Goal: Information Seeking & Learning: Compare options

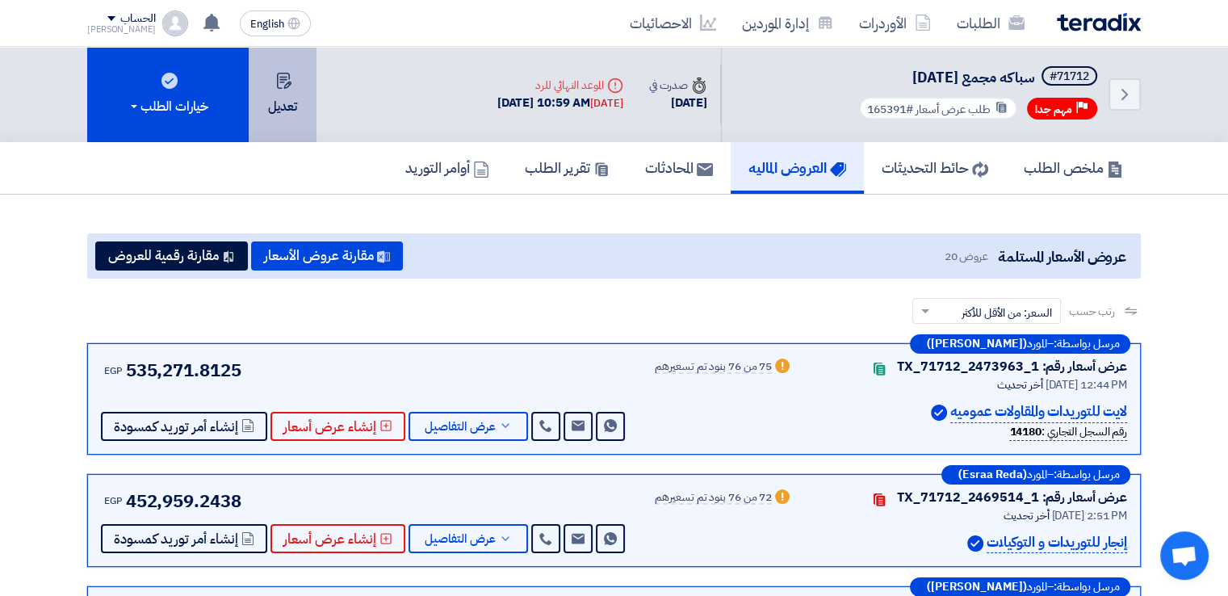
click at [276, 102] on button "تعديل" at bounding box center [283, 94] width 68 height 95
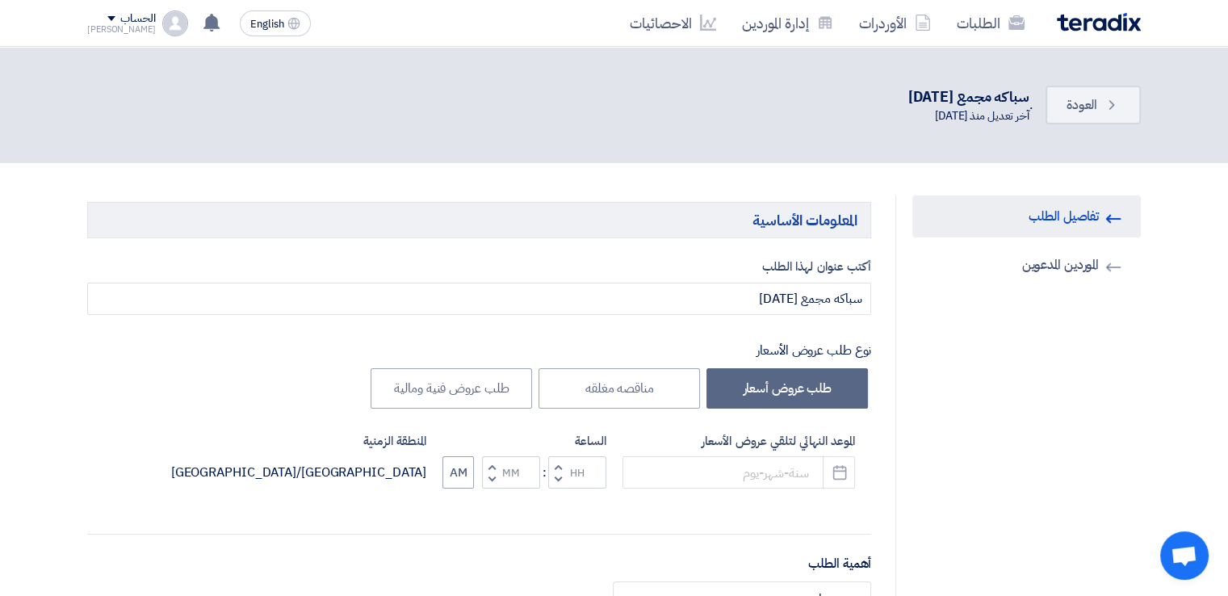
type input "[DATE]"
type input "10"
type input "59"
click at [553, 463] on button "Increment hours" at bounding box center [557, 466] width 19 height 20
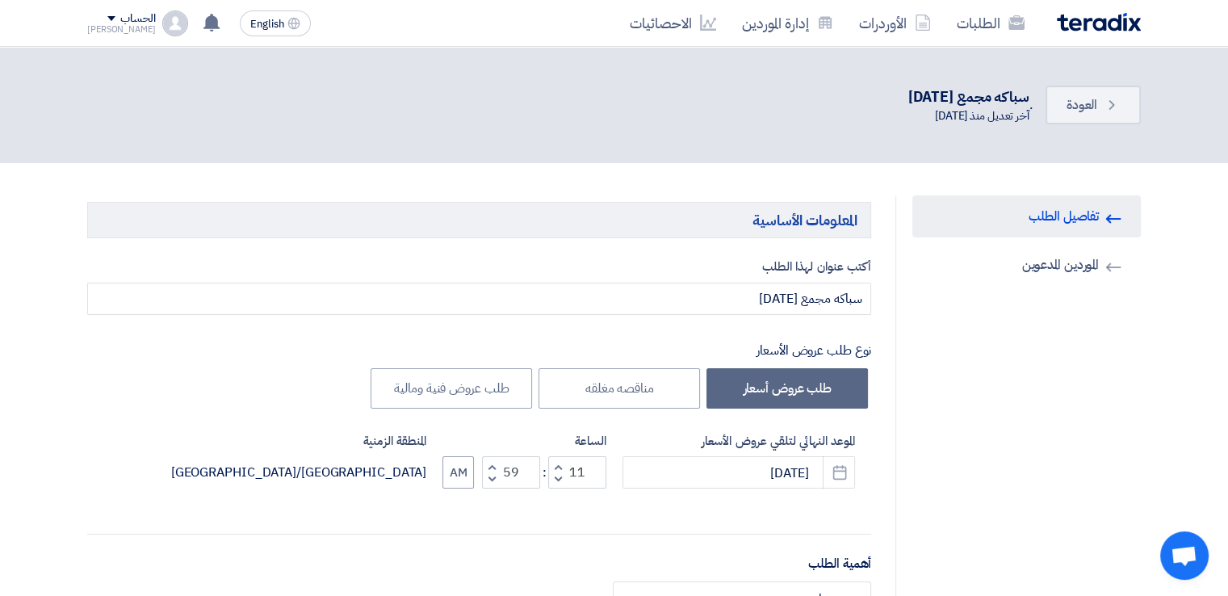
type input "12"
click at [486, 480] on button "Decrement minutes" at bounding box center [491, 479] width 19 height 20
type input "58"
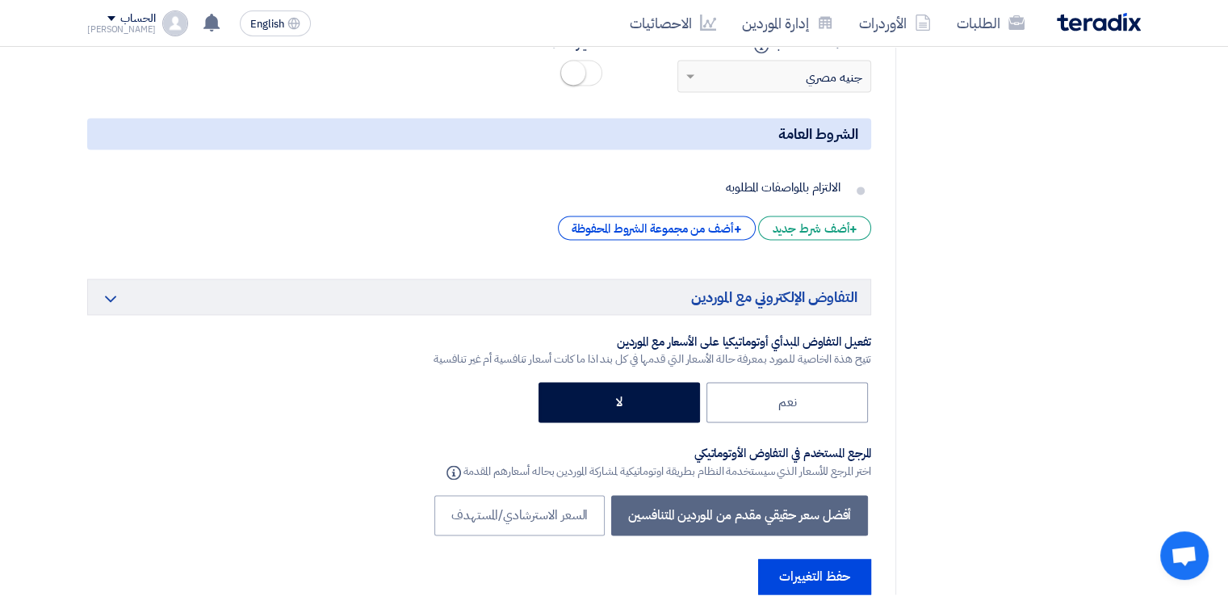
scroll to position [8560, 0]
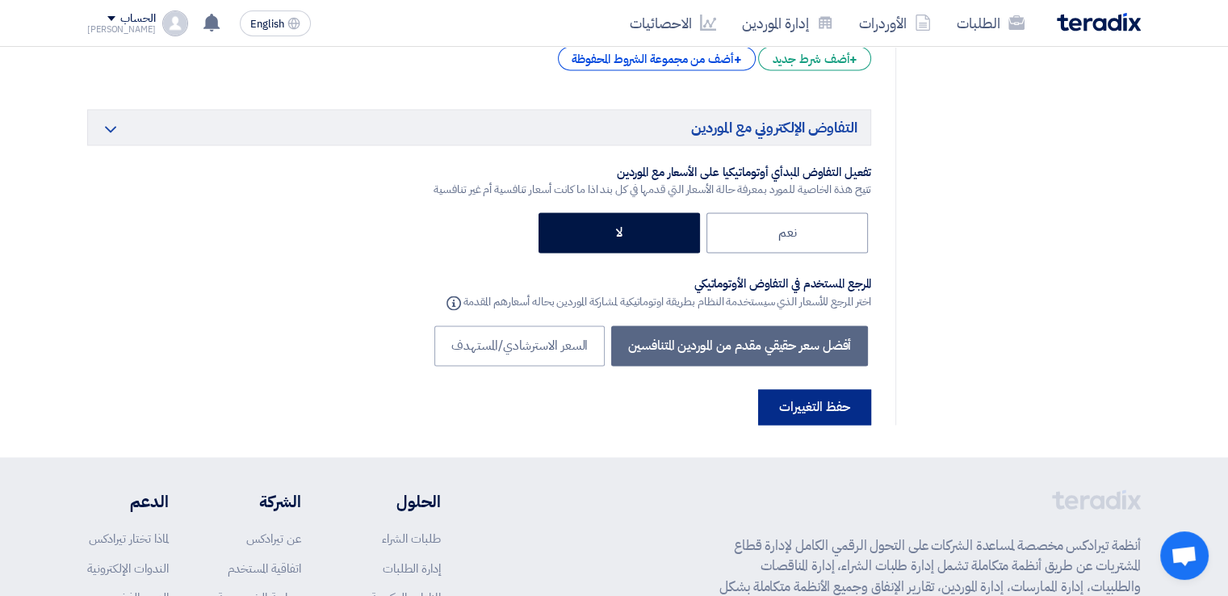
click at [846, 389] on button "حفظ التغييرات" at bounding box center [814, 407] width 113 height 36
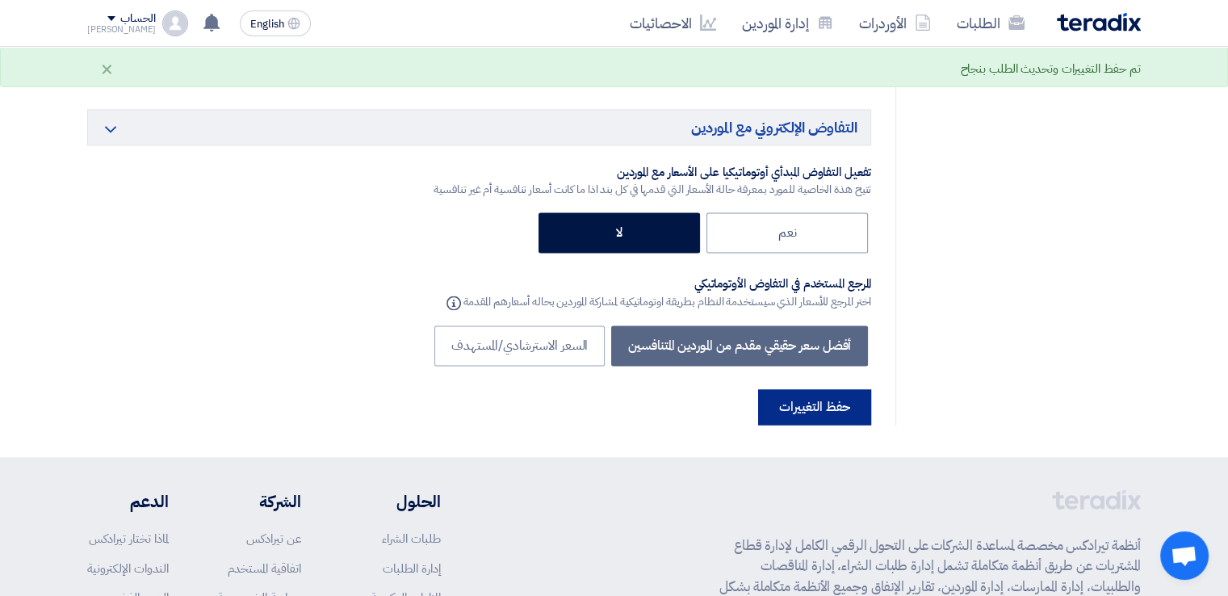
scroll to position [0, 0]
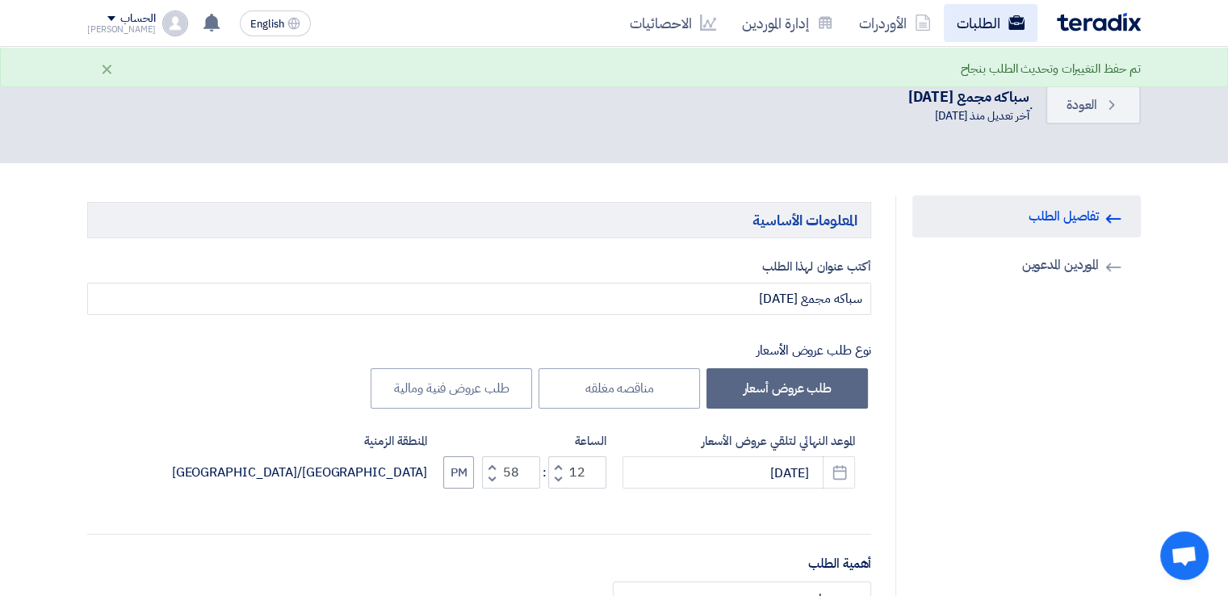
click at [986, 25] on link "الطلبات" at bounding box center [991, 23] width 94 height 38
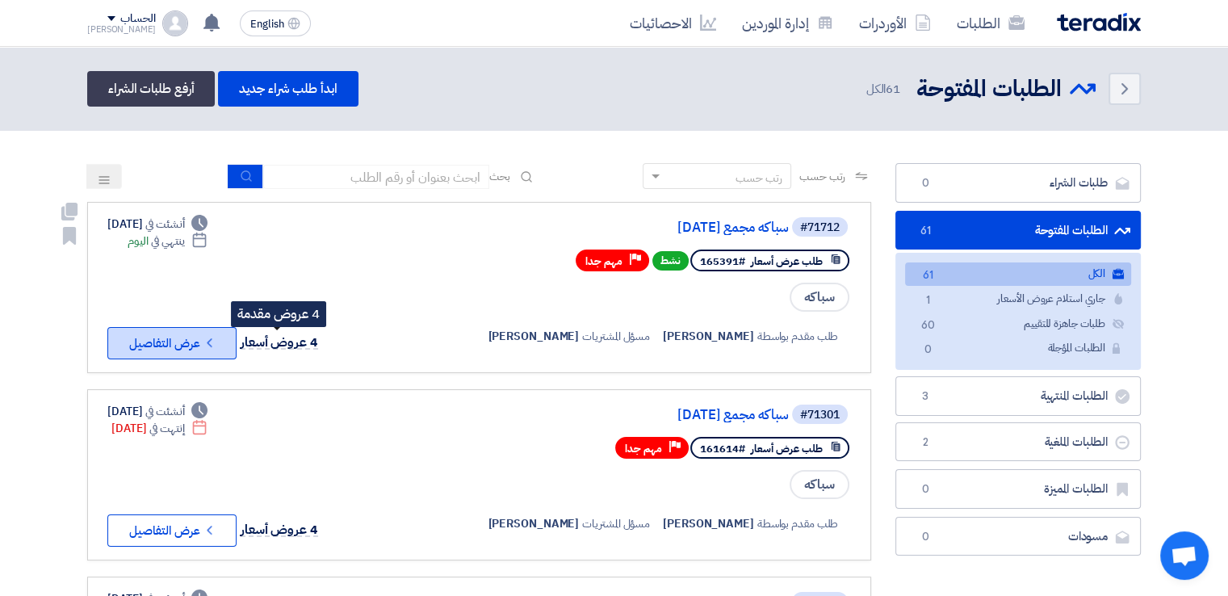
click at [228, 341] on button "Check details عرض التفاصيل" at bounding box center [171, 343] width 129 height 32
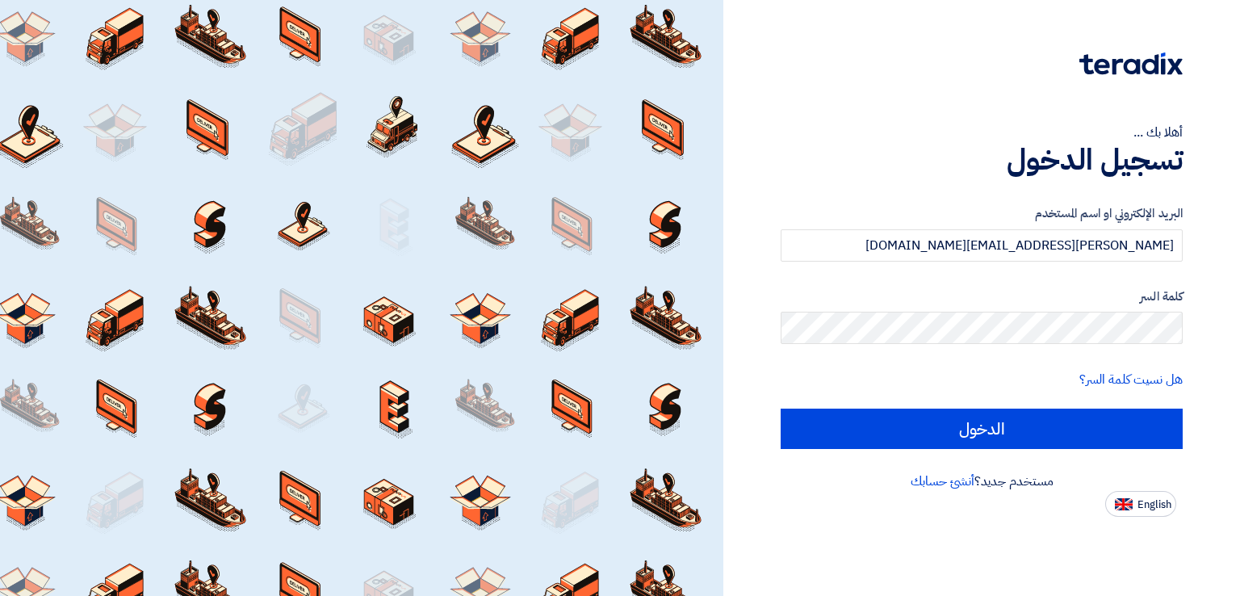
click at [972, 448] on input "الدخول" at bounding box center [982, 428] width 402 height 40
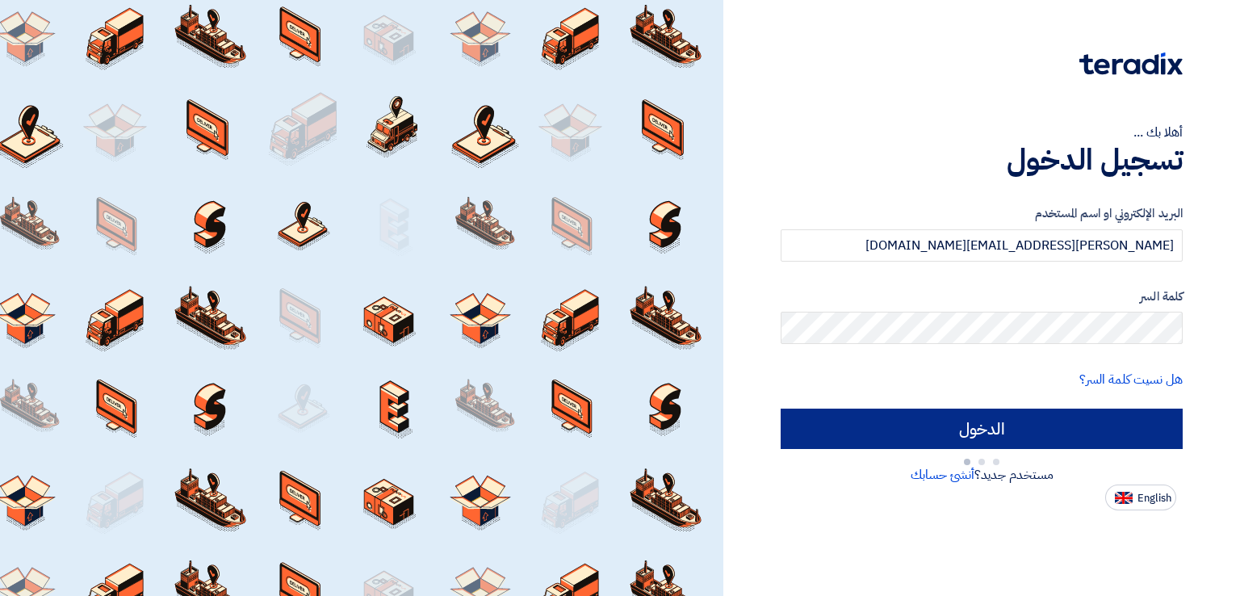
click at [974, 439] on input "الدخول" at bounding box center [982, 428] width 402 height 40
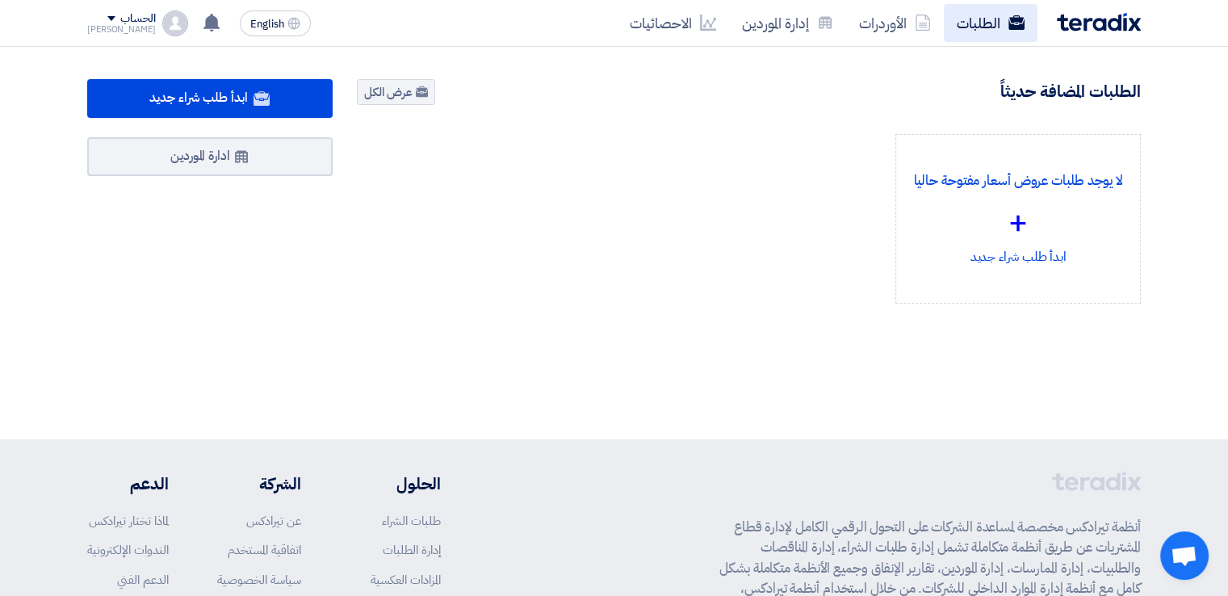
click at [978, 20] on link "الطلبات" at bounding box center [991, 23] width 94 height 38
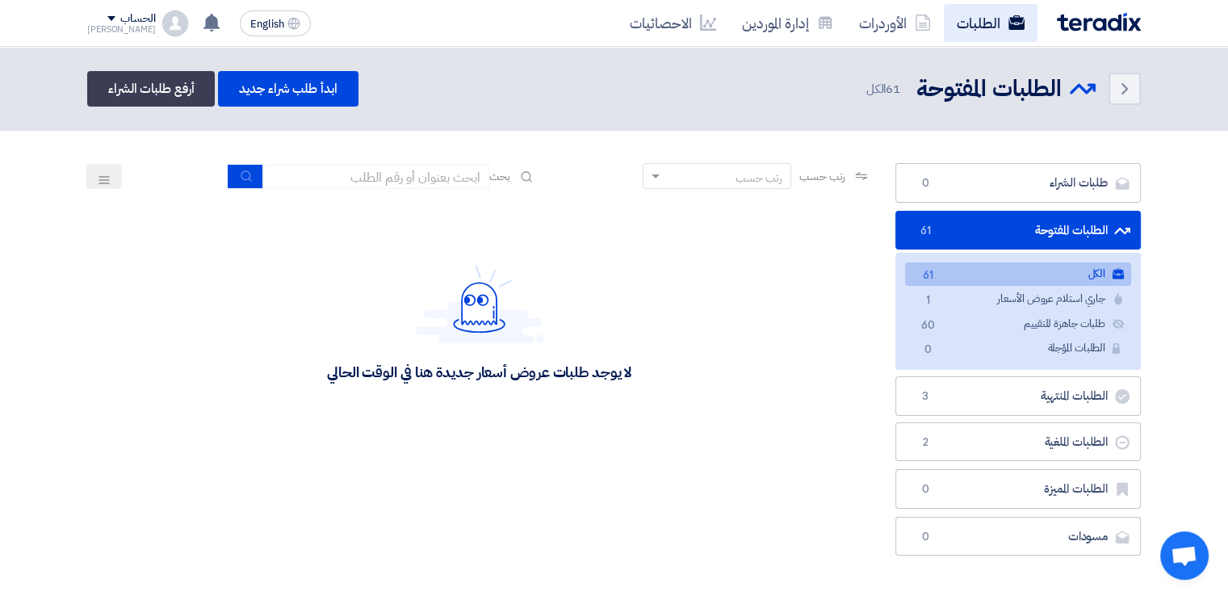
click at [978, 20] on link "الطلبات" at bounding box center [991, 23] width 94 height 38
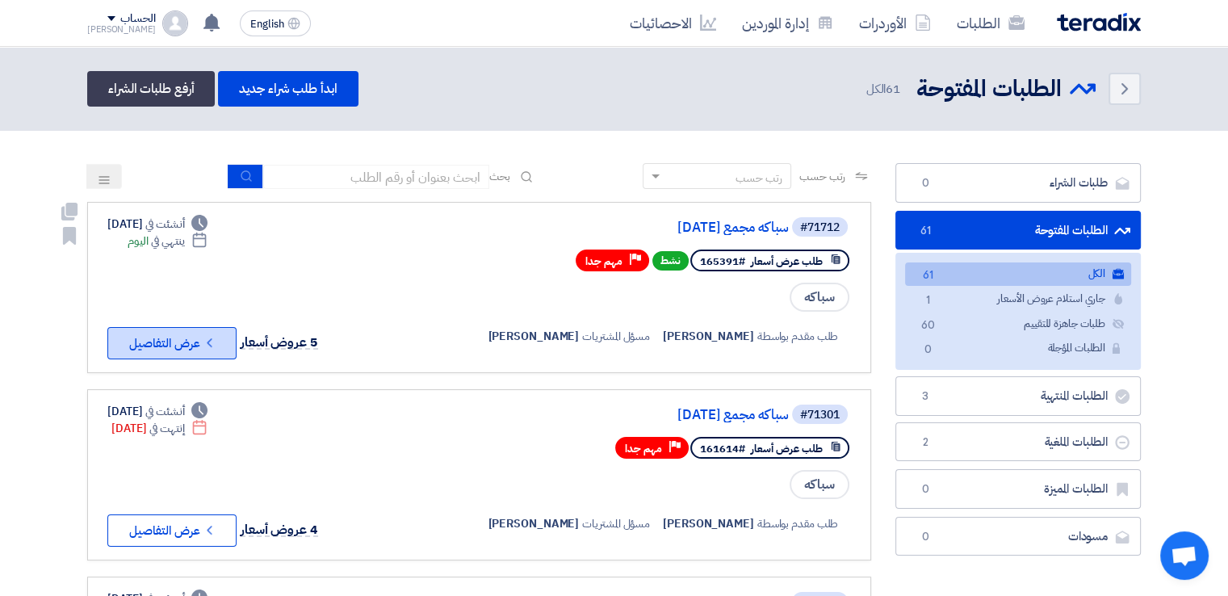
click at [191, 344] on button "Check details عرض التفاصيل" at bounding box center [171, 343] width 129 height 32
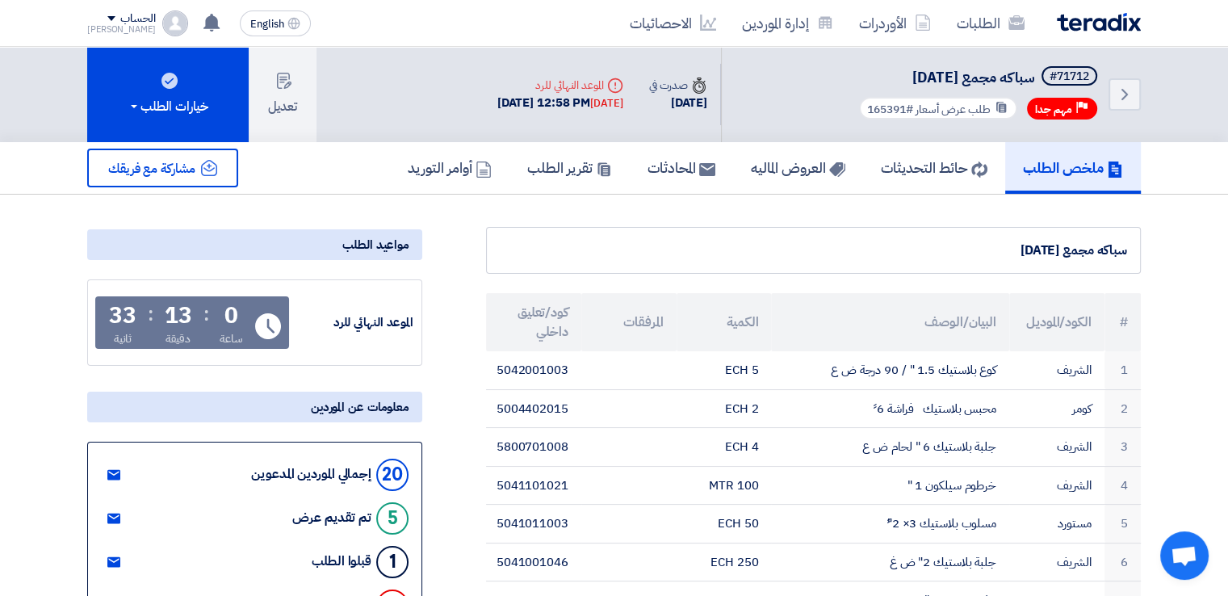
scroll to position [81, 0]
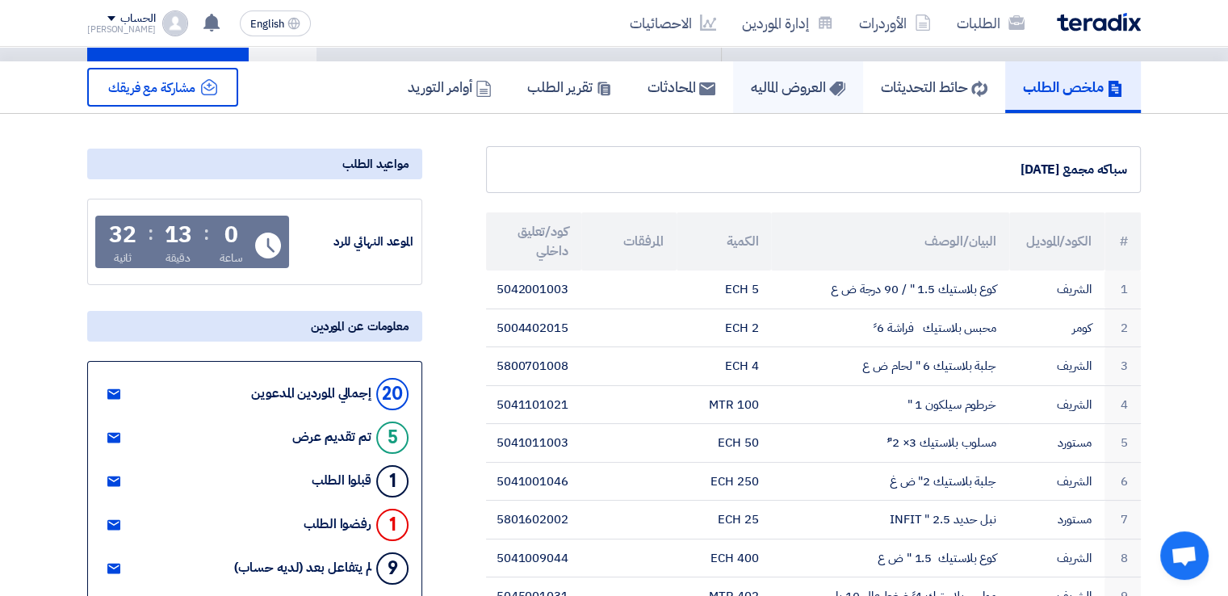
click at [797, 84] on h5 "العروض الماليه" at bounding box center [798, 86] width 94 height 19
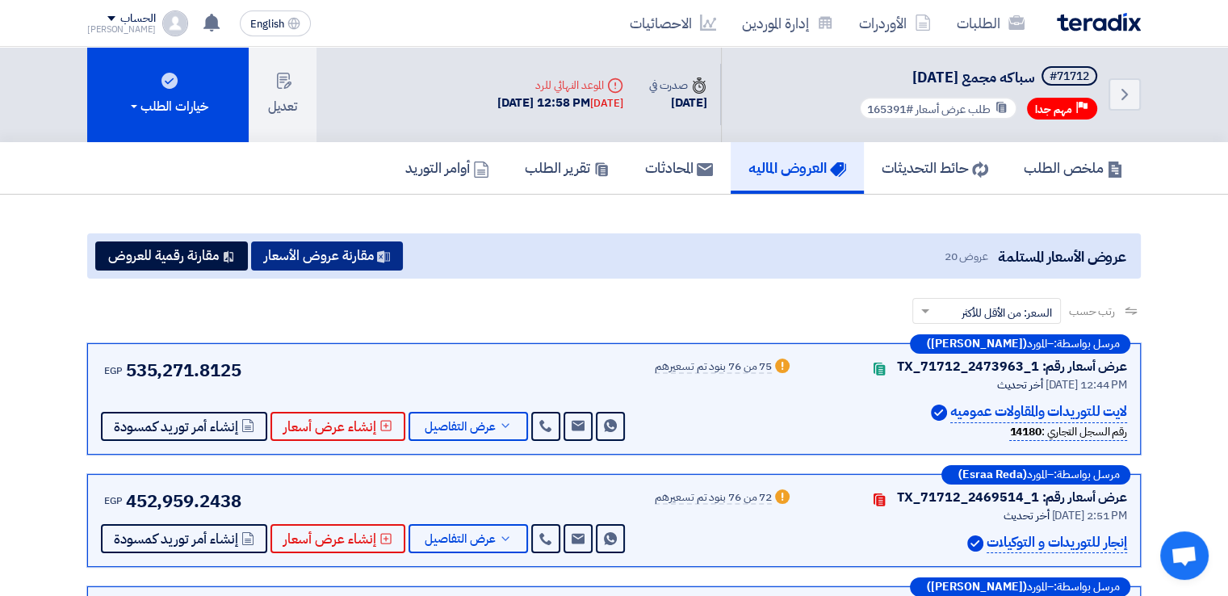
click at [333, 256] on button "مقارنة عروض الأسعار" at bounding box center [327, 255] width 152 height 29
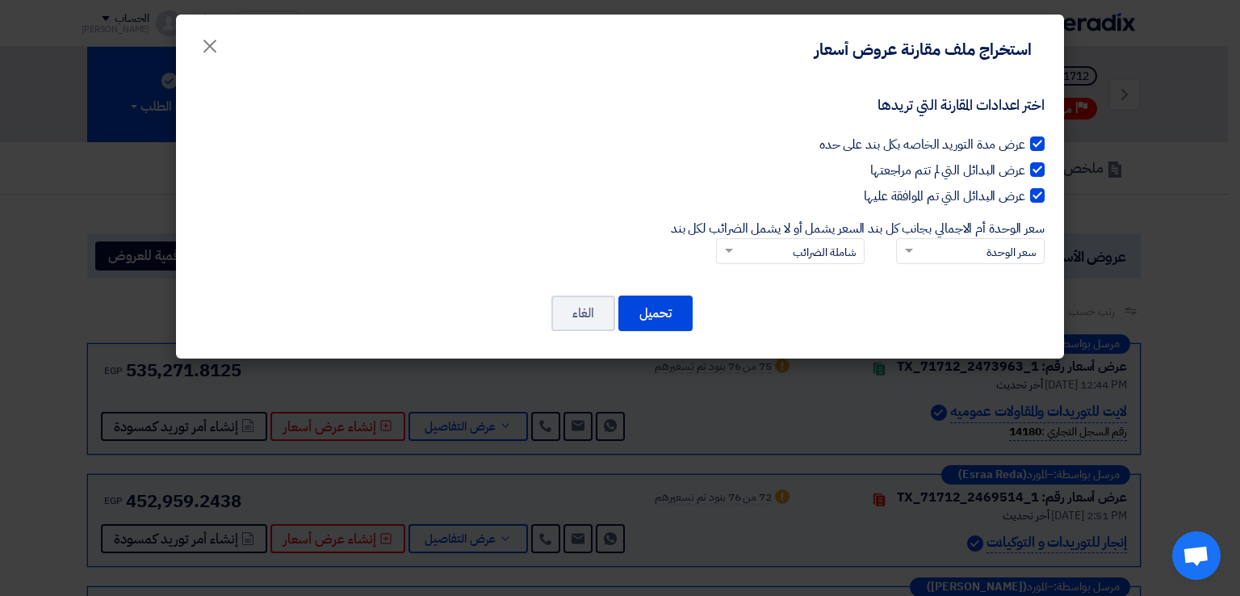
click at [1039, 144] on div at bounding box center [1037, 143] width 15 height 15
click at [1025, 144] on input "عرض مدة التوريد الخاصه بكل بند على حده" at bounding box center [1020, 140] width 10 height 10
checkbox input "false"
click at [1040, 171] on div at bounding box center [1037, 169] width 15 height 15
click at [1025, 171] on input "عرض البدائل التي لم تتم مراجعتها" at bounding box center [1020, 166] width 10 height 10
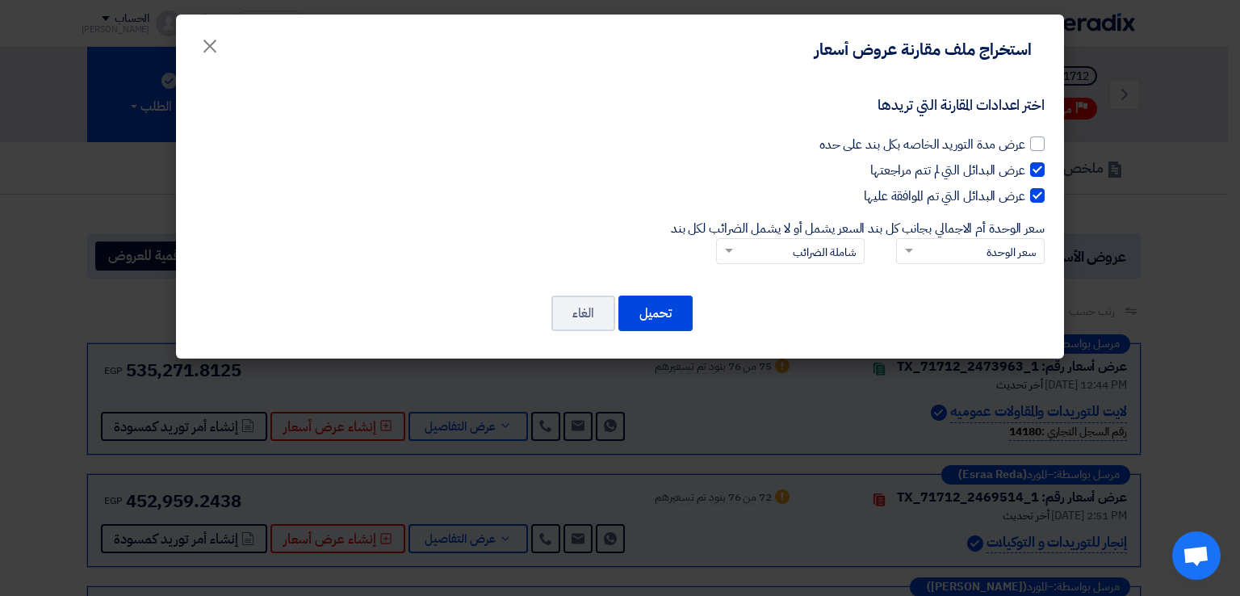
checkbox input "false"
click at [1036, 193] on div at bounding box center [1037, 195] width 15 height 15
click at [1025, 193] on input "عرض البدائل التي تم الموافقة عليها" at bounding box center [1020, 191] width 10 height 10
checkbox input "false"
click at [672, 308] on button "تحميل" at bounding box center [655, 313] width 74 height 36
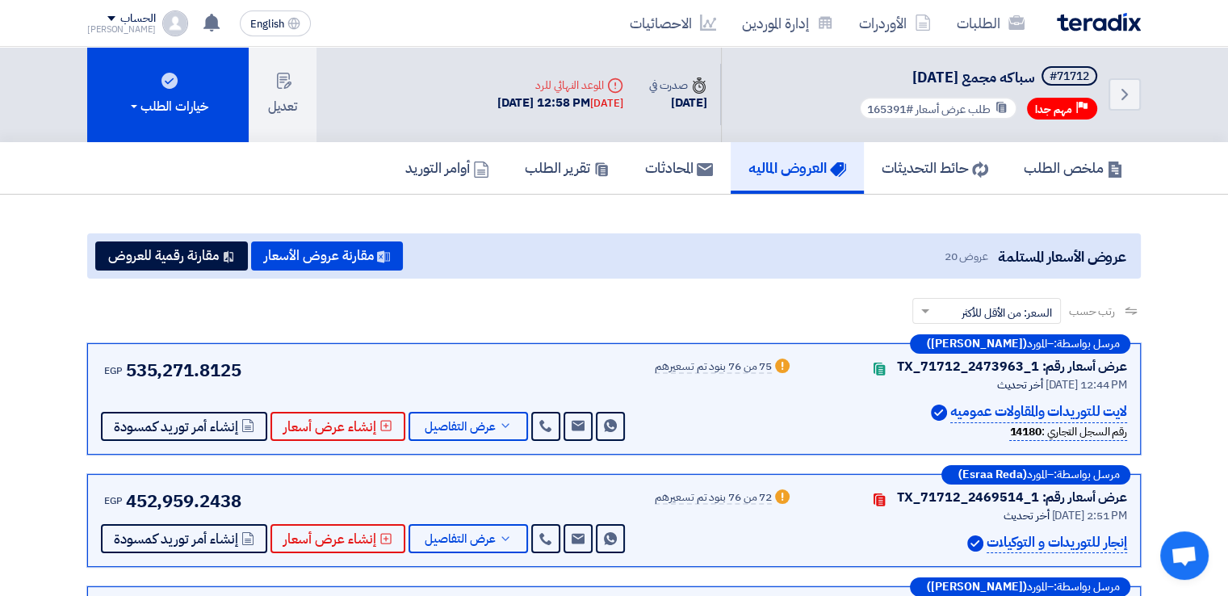
click at [769, 165] on h5 "العروض الماليه" at bounding box center [797, 167] width 98 height 19
click at [358, 258] on button "مقارنة عروض الأسعار" at bounding box center [327, 255] width 152 height 29
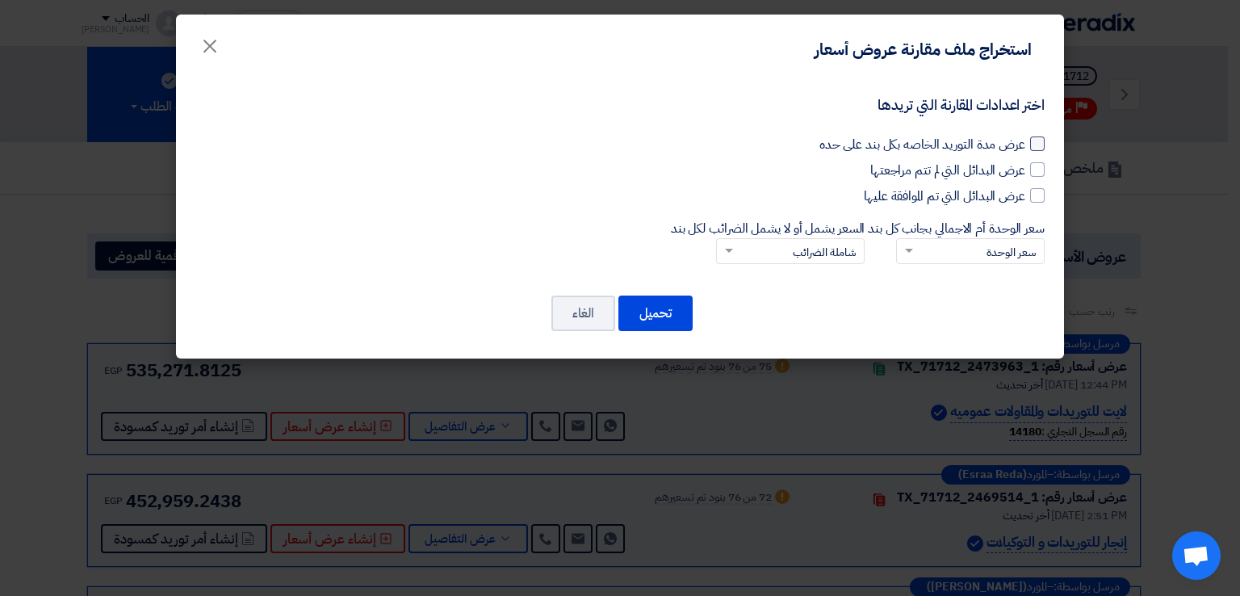
click at [1043, 142] on div at bounding box center [1037, 143] width 15 height 15
click at [1025, 142] on input "عرض مدة التوريد الخاصه بكل بند على حده" at bounding box center [1020, 140] width 10 height 10
click at [1034, 145] on div at bounding box center [1037, 143] width 15 height 15
click at [1025, 145] on input "عرض مدة التوريد الخاصه بكل بند على حده" at bounding box center [1020, 140] width 10 height 10
checkbox input "false"
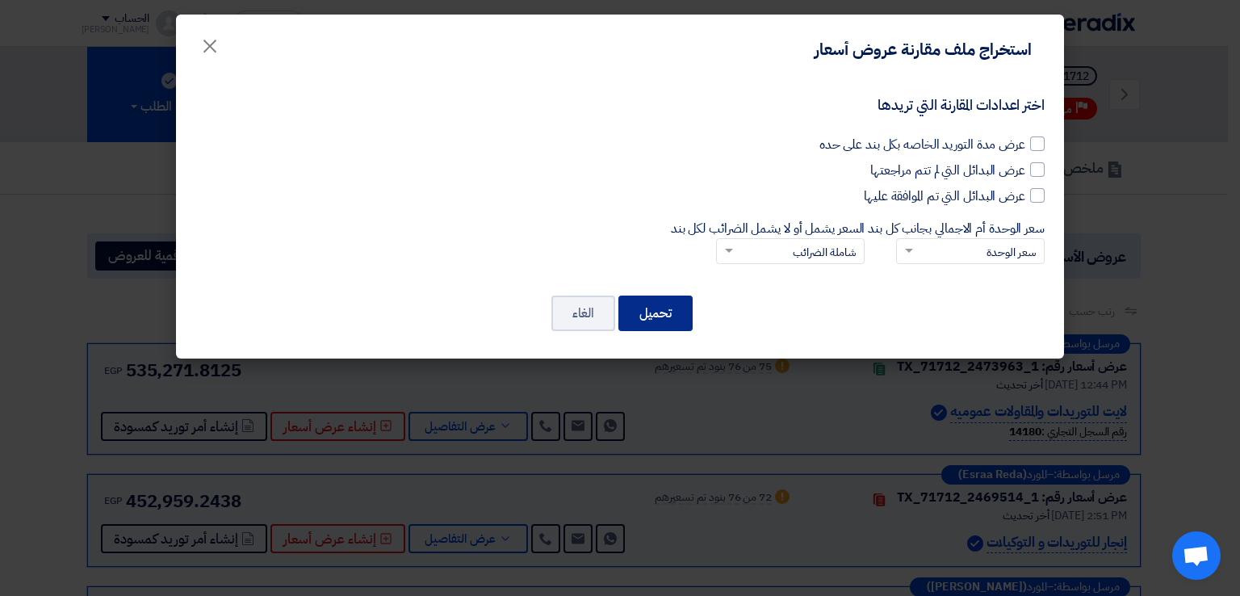
click at [677, 316] on button "تحميل" at bounding box center [655, 313] width 74 height 36
